Goal: Information Seeking & Learning: Learn about a topic

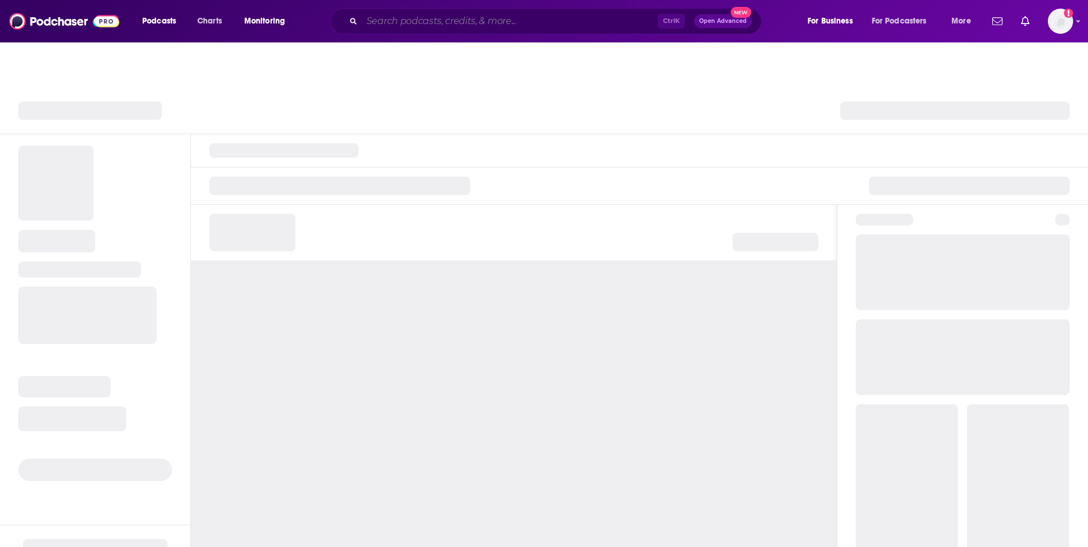
click at [530, 21] on input "Search podcasts, credits, & more..." at bounding box center [510, 21] width 296 height 18
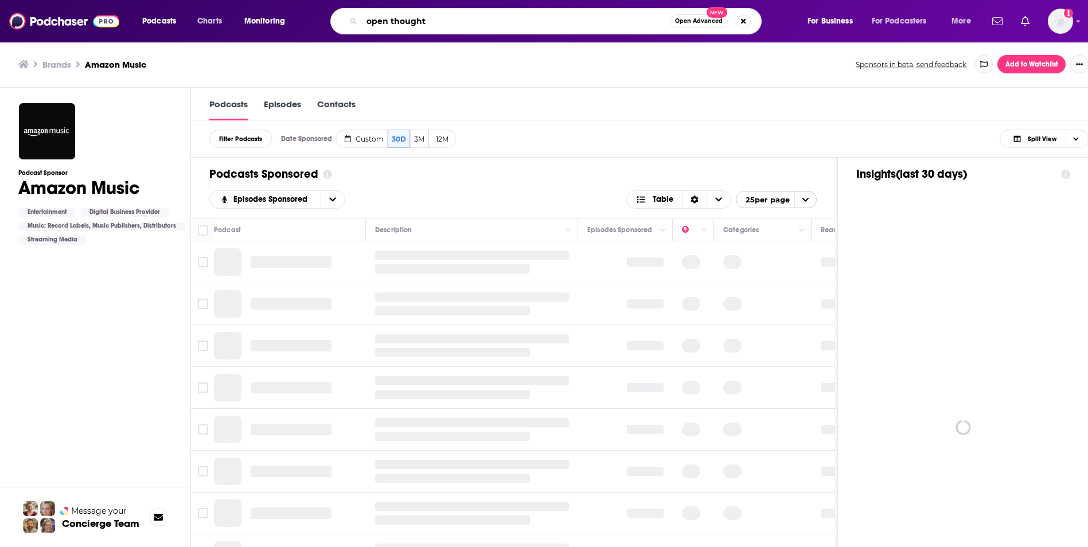
type input "open thoughts"
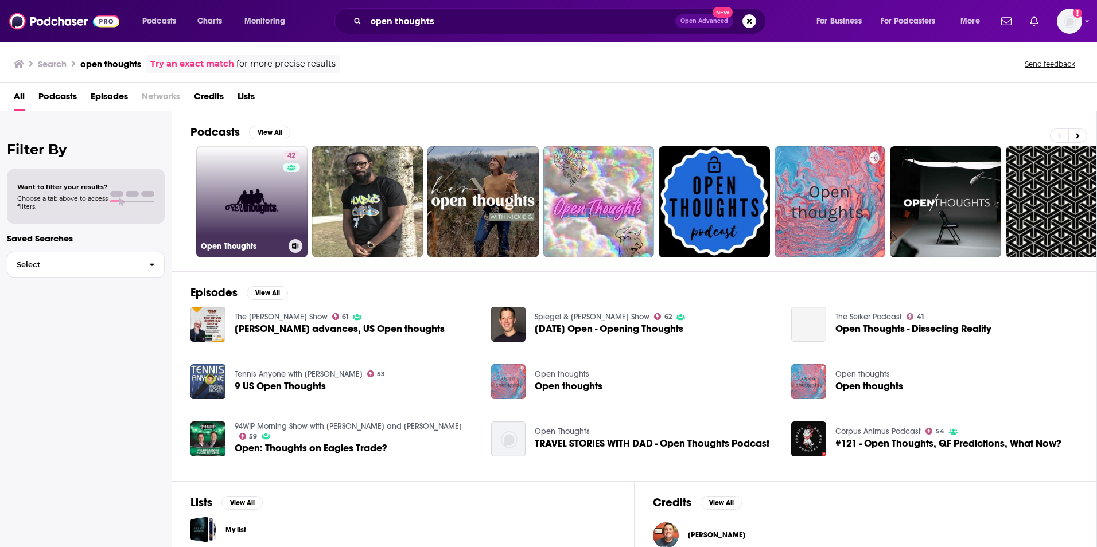
click at [294, 189] on div "42" at bounding box center [293, 195] width 20 height 88
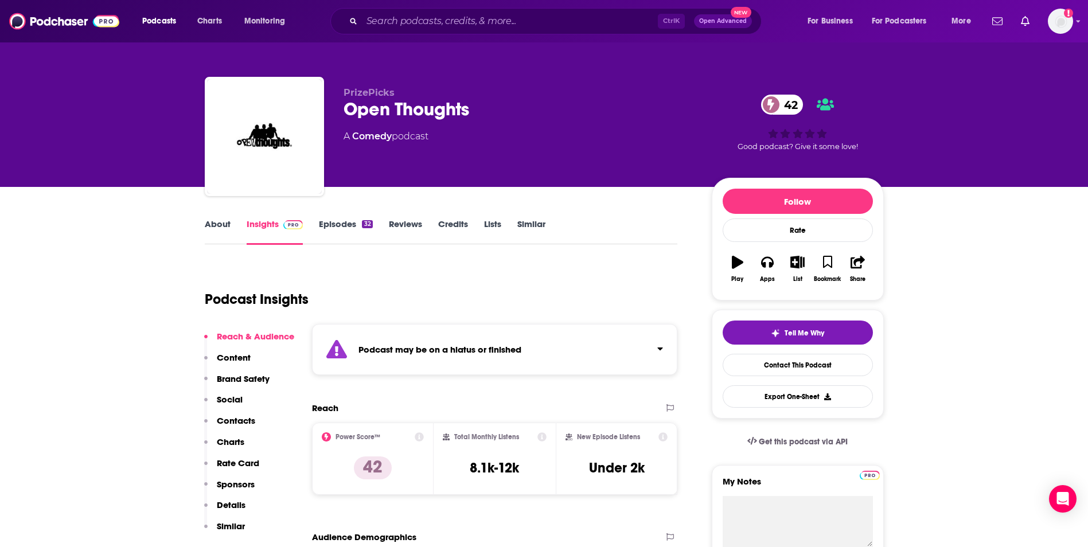
click at [338, 228] on link "Episodes 32" at bounding box center [345, 232] width 53 height 26
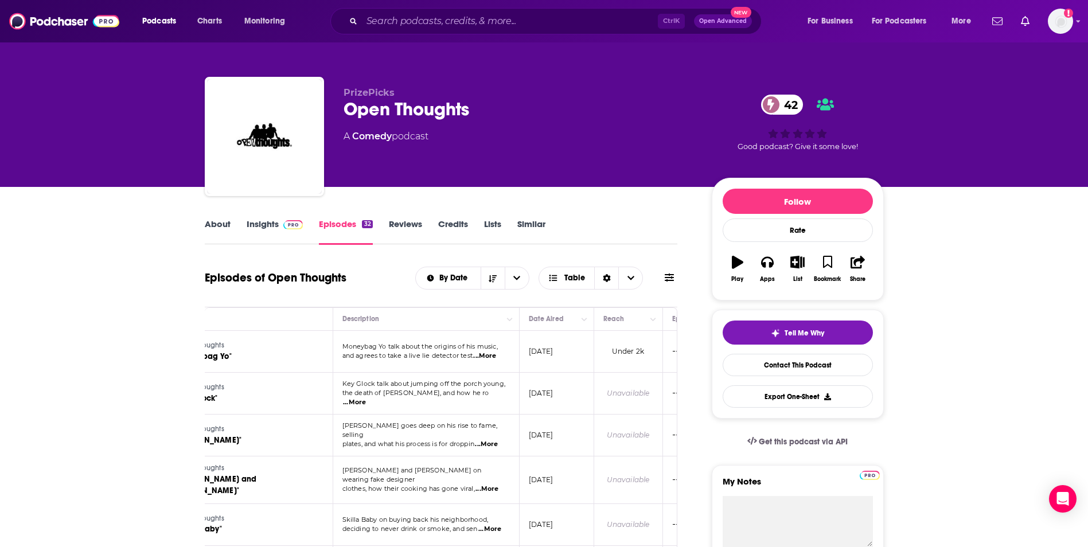
scroll to position [0, 102]
